Goal: Task Accomplishment & Management: Use online tool/utility

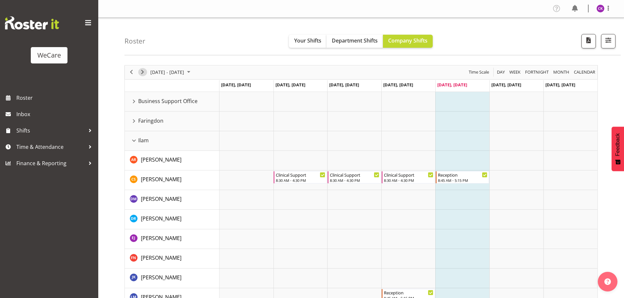
drag, startPoint x: 142, startPoint y: 69, endPoint x: 142, endPoint y: 161, distance: 91.1
click at [141, 69] on span "Next" at bounding box center [143, 72] width 8 height 8
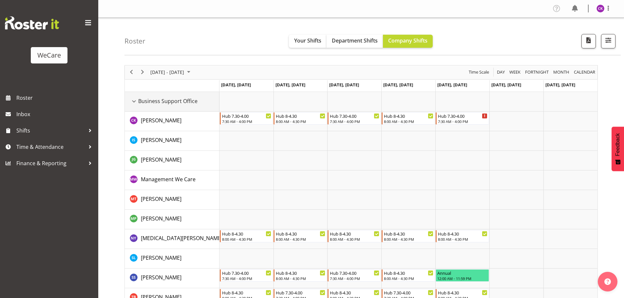
drag, startPoint x: 133, startPoint y: 103, endPoint x: 149, endPoint y: 127, distance: 29.4
click at [133, 103] on div "Business Support Office resource" at bounding box center [134, 101] width 9 height 9
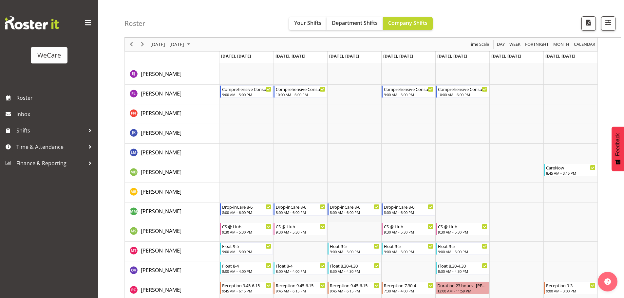
scroll to position [1581, 0]
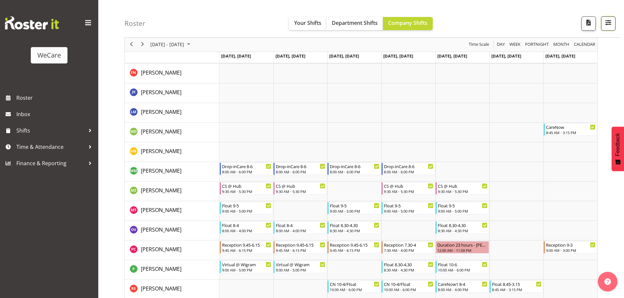
click at [606, 22] on span "button" at bounding box center [608, 22] width 9 height 9
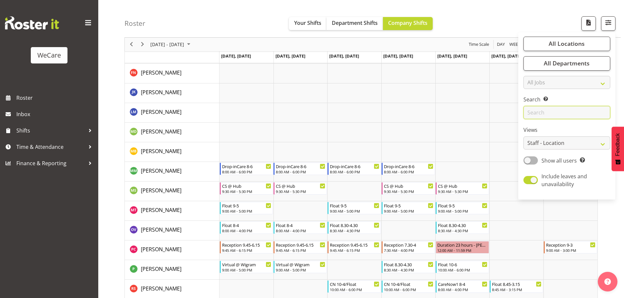
click at [556, 117] on input "text" at bounding box center [567, 112] width 87 height 13
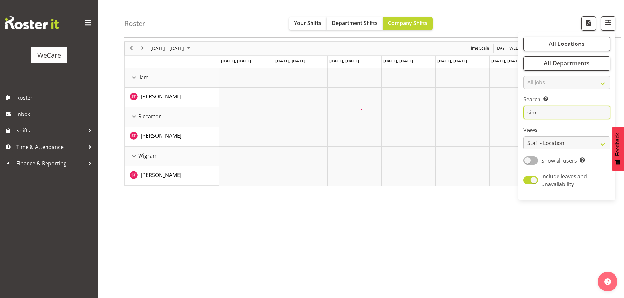
scroll to position [24, 0]
drag, startPoint x: 541, startPoint y: 112, endPoint x: 547, endPoint y: 111, distance: 6.3
click at [538, 112] on input "simo" at bounding box center [567, 112] width 87 height 13
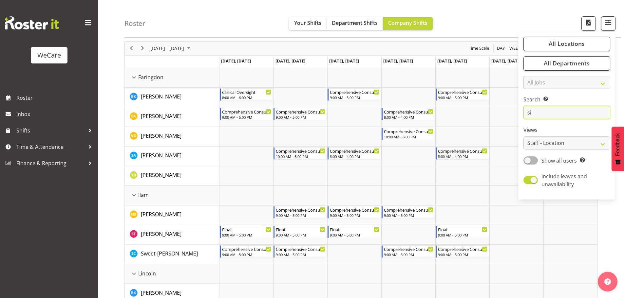
type input "s"
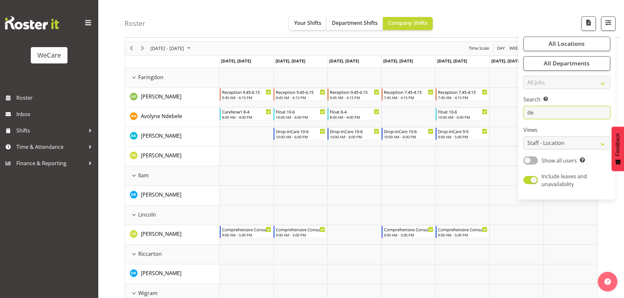
type input "d"
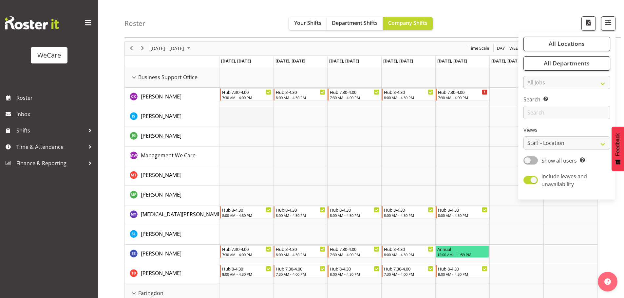
click at [245, 117] on td "Timeline Week of October 10, 2025" at bounding box center [247, 117] width 54 height 20
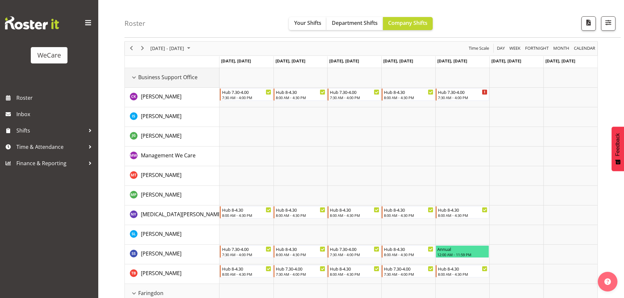
click at [136, 79] on div "Business Support Office resource" at bounding box center [134, 77] width 9 height 9
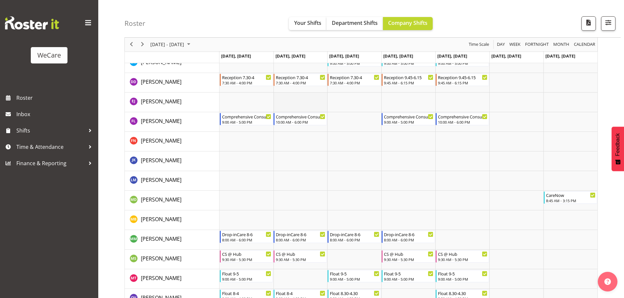
scroll to position [1516, 0]
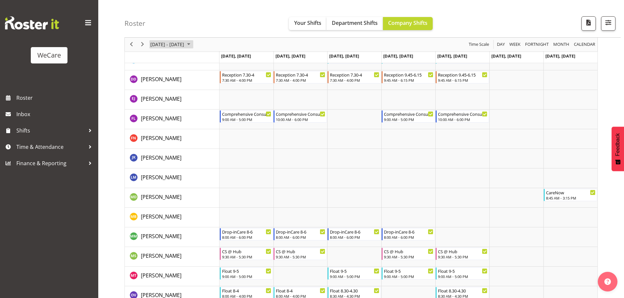
click at [185, 46] on span "[DATE] - [DATE]" at bounding box center [167, 45] width 35 height 8
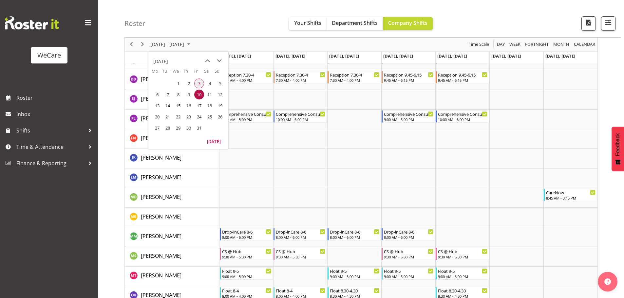
click at [196, 83] on span "3" at bounding box center [199, 84] width 10 height 10
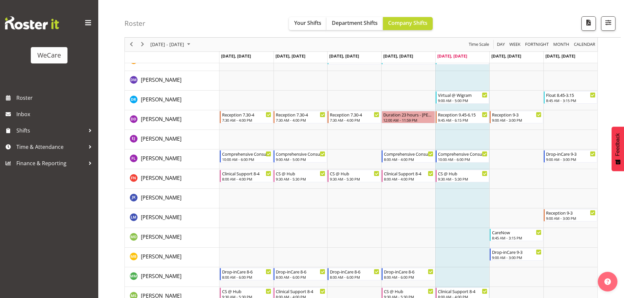
scroll to position [1725, 0]
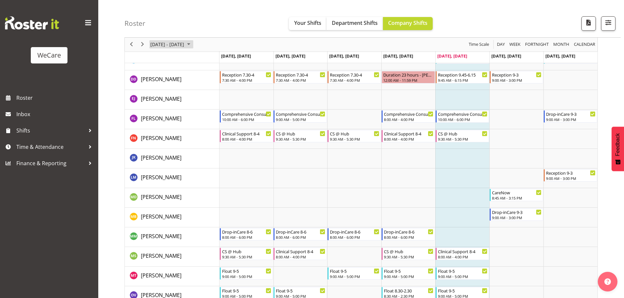
click at [193, 46] on span "October 2025" at bounding box center [189, 45] width 8 height 8
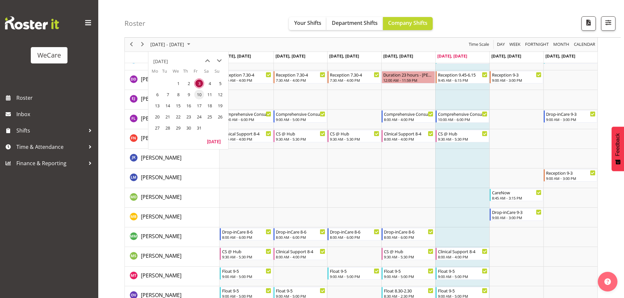
click at [202, 94] on span "10" at bounding box center [199, 95] width 10 height 10
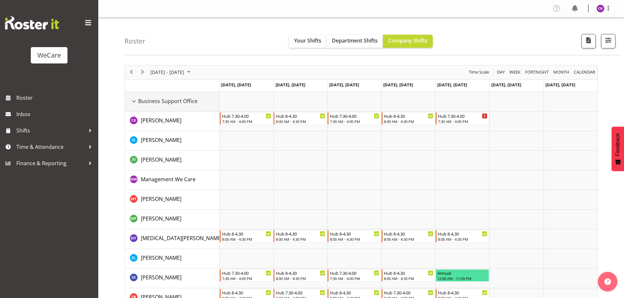
drag, startPoint x: 133, startPoint y: 102, endPoint x: 372, endPoint y: 107, distance: 239.5
click at [133, 102] on div "Business Support Office resource" at bounding box center [134, 101] width 9 height 9
click at [177, 73] on span "[DATE] - [DATE]" at bounding box center [167, 72] width 35 height 8
click at [198, 113] on span "3" at bounding box center [199, 111] width 10 height 10
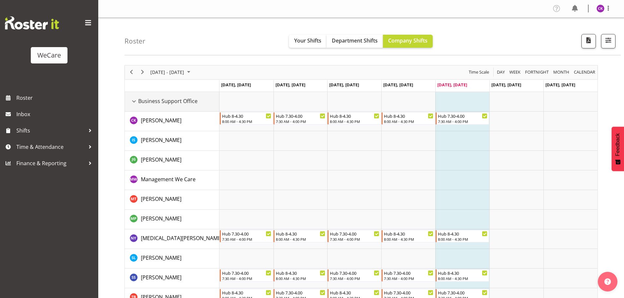
click at [134, 102] on div "Business Support Office resource" at bounding box center [134, 101] width 9 height 9
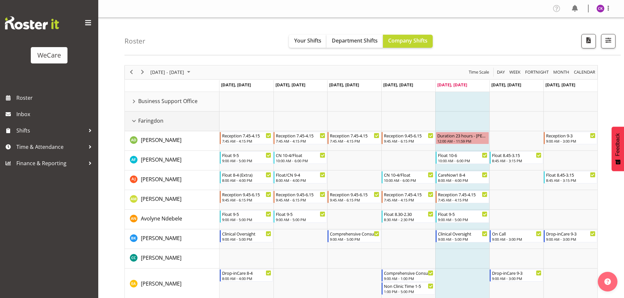
click at [133, 120] on div "Faringdon resource" at bounding box center [134, 121] width 9 height 9
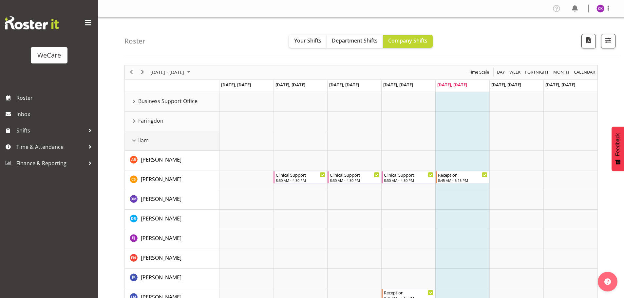
drag, startPoint x: 134, startPoint y: 141, endPoint x: 144, endPoint y: 143, distance: 10.0
click at [133, 141] on div "Ilam resource" at bounding box center [134, 141] width 9 height 9
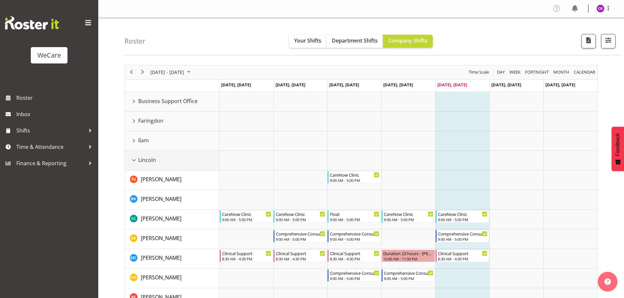
click at [133, 161] on div "Lincoln resource" at bounding box center [134, 160] width 9 height 9
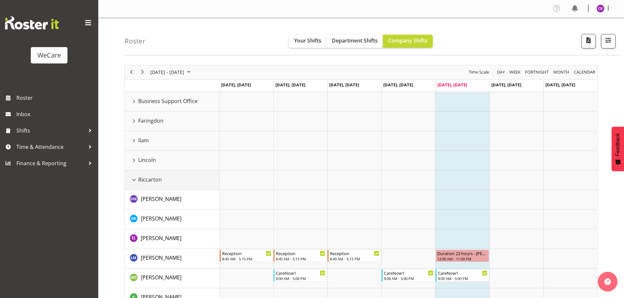
click at [134, 180] on div "Riccarton resource" at bounding box center [134, 180] width 9 height 9
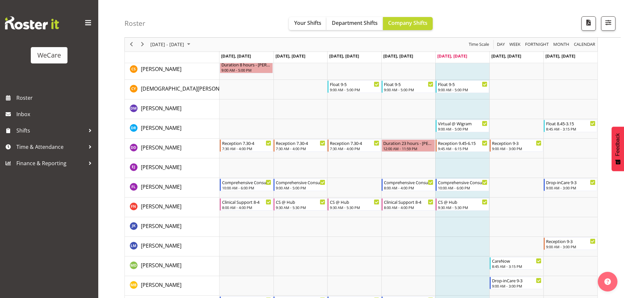
scroll to position [262, 0]
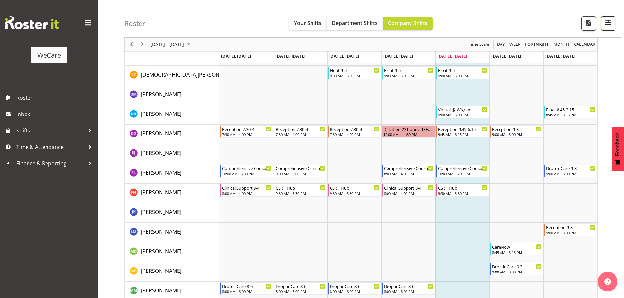
click at [608, 24] on span "button" at bounding box center [608, 22] width 9 height 9
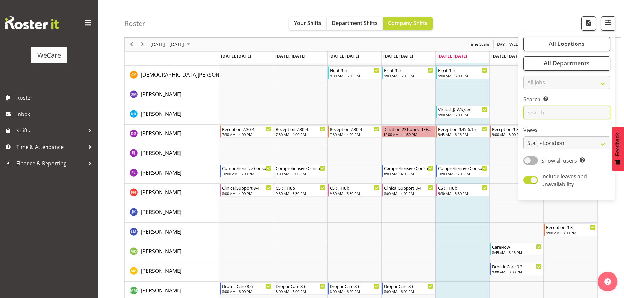
click at [555, 109] on input "text" at bounding box center [567, 112] width 87 height 13
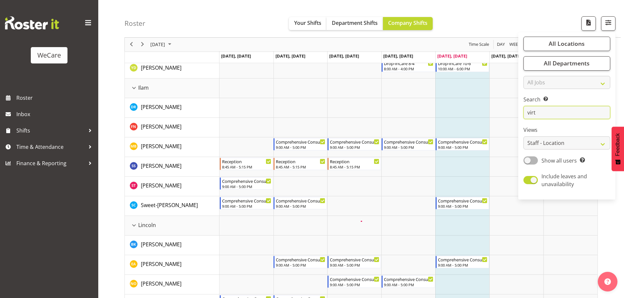
scroll to position [0, 0]
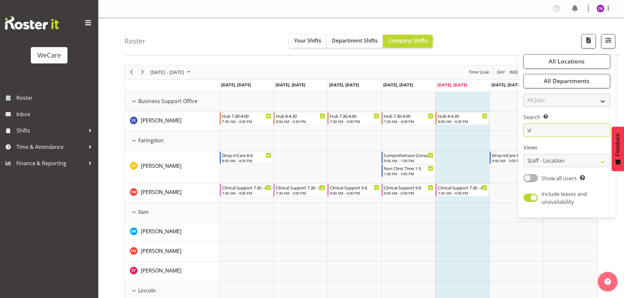
type input "v"
